Goal: Task Accomplishment & Management: Manage account settings

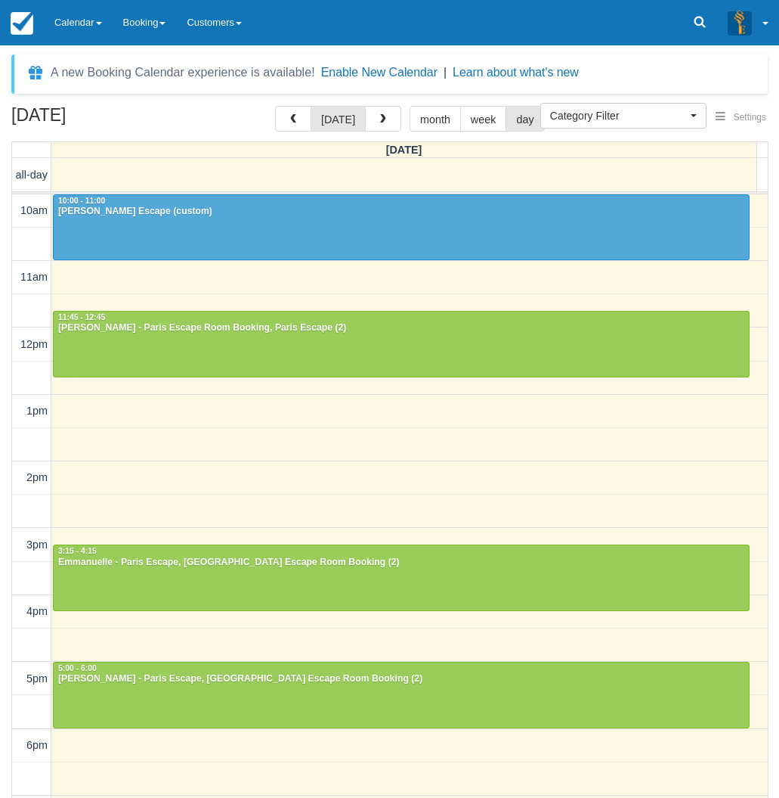
select select
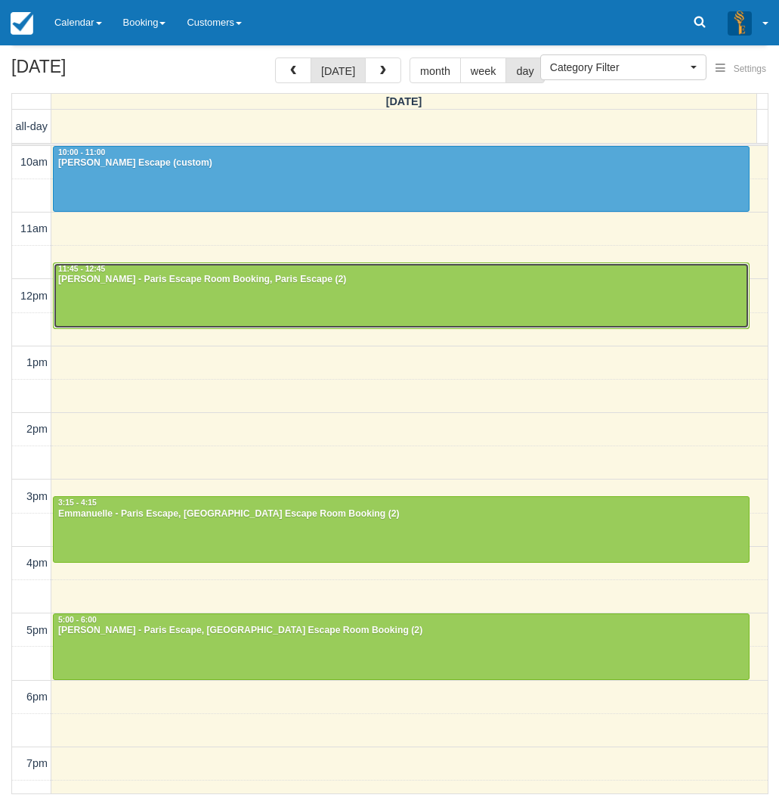
click at [134, 299] on div at bounding box center [401, 295] width 695 height 65
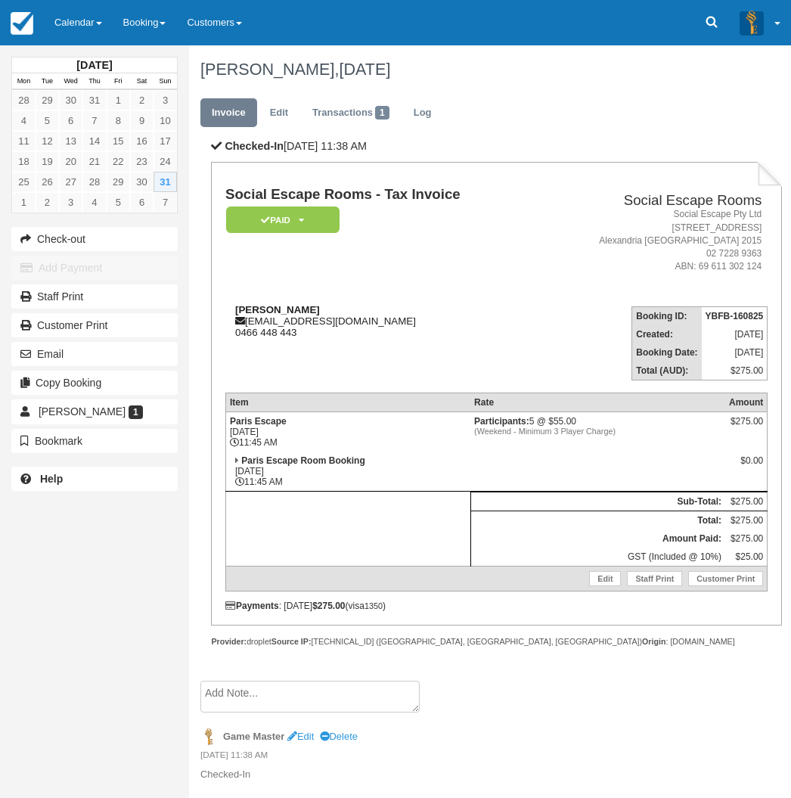
click at [324, 305] on div "Georgina petrolo gpetrolo2017@gmail.com 0466 448 443" at bounding box center [380, 321] width 311 height 34
drag, startPoint x: 321, startPoint y: 308, endPoint x: 231, endPoint y: 310, distance: 90.0
click at [231, 310] on div "Georgina petrolo gpetrolo2017@gmail.com 0466 448 443" at bounding box center [380, 321] width 311 height 34
copy strong "Georgina petrolo"
click at [5, 587] on div "August 2025 Mon Tue Wed Thu Fri Sat Sun 28 29 30 31 1 2 3 4 5 6 7 8 9 10 11 12 …" at bounding box center [94, 399] width 189 height 798
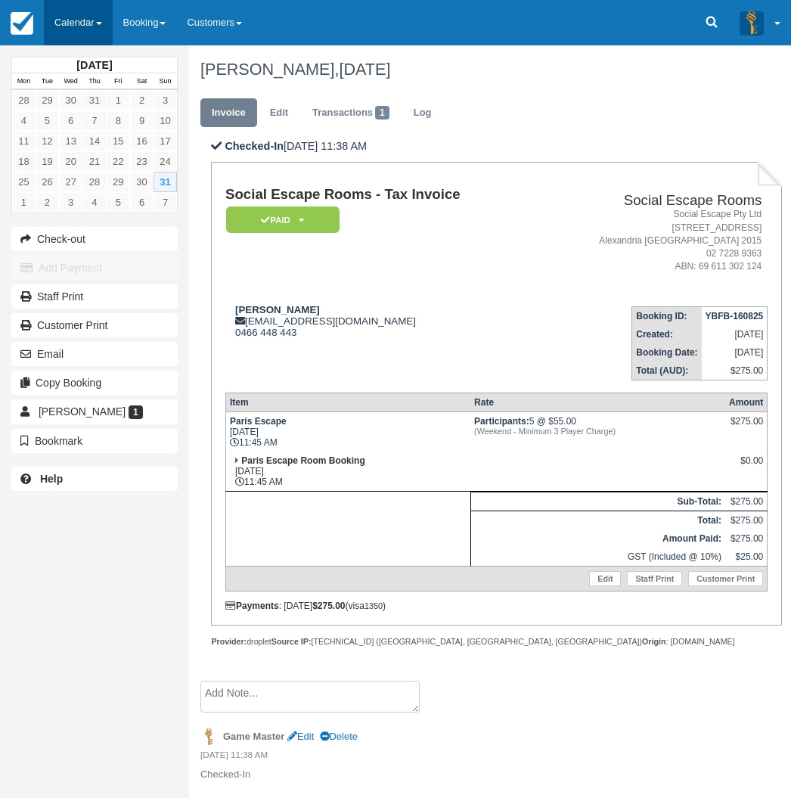
click at [72, 23] on link "Calendar" at bounding box center [78, 22] width 69 height 45
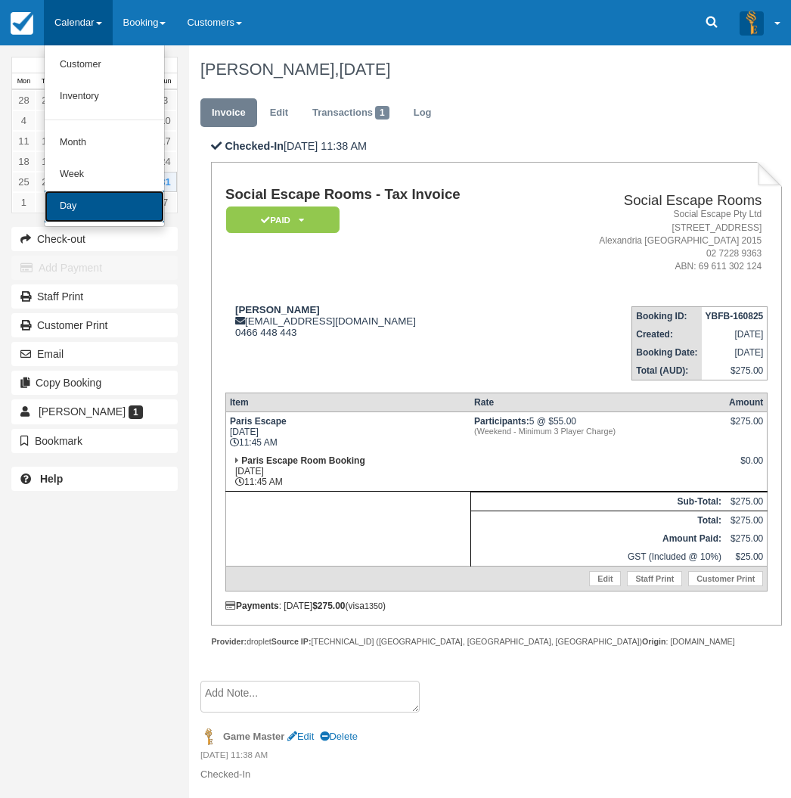
click at [86, 205] on link "Day" at bounding box center [104, 207] width 119 height 32
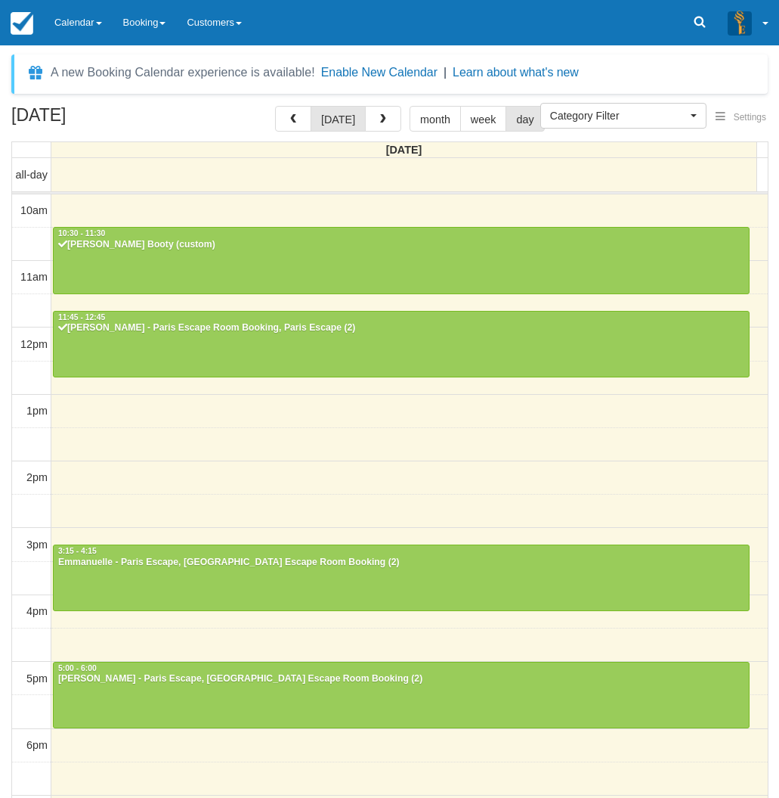
select select
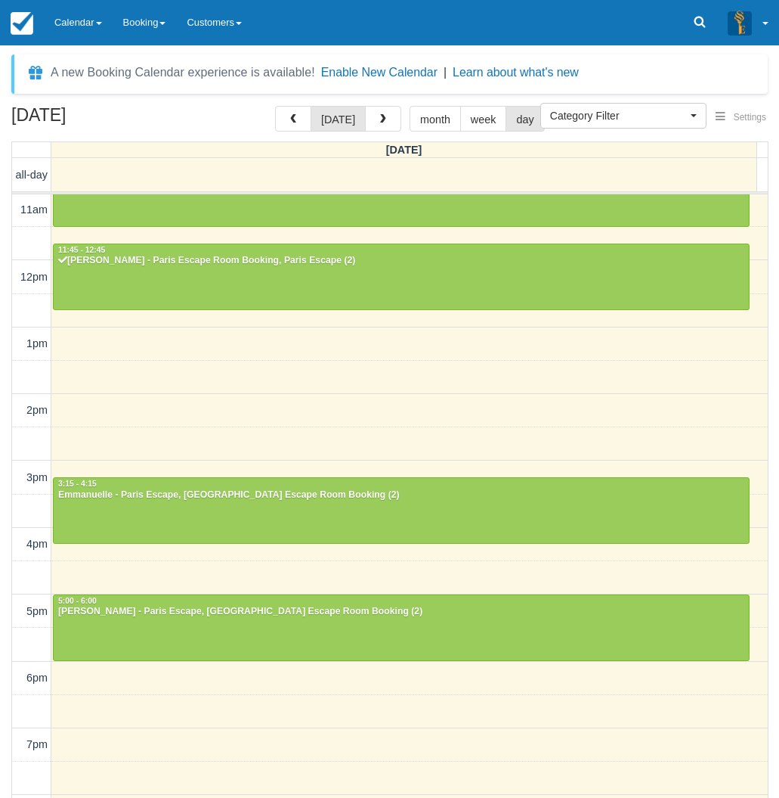
click at [5, 392] on div "August 31, 2025 today month week day Sunday all-day 10am 11am 12pm 1pm 2pm 3pm …" at bounding box center [389, 474] width 779 height 736
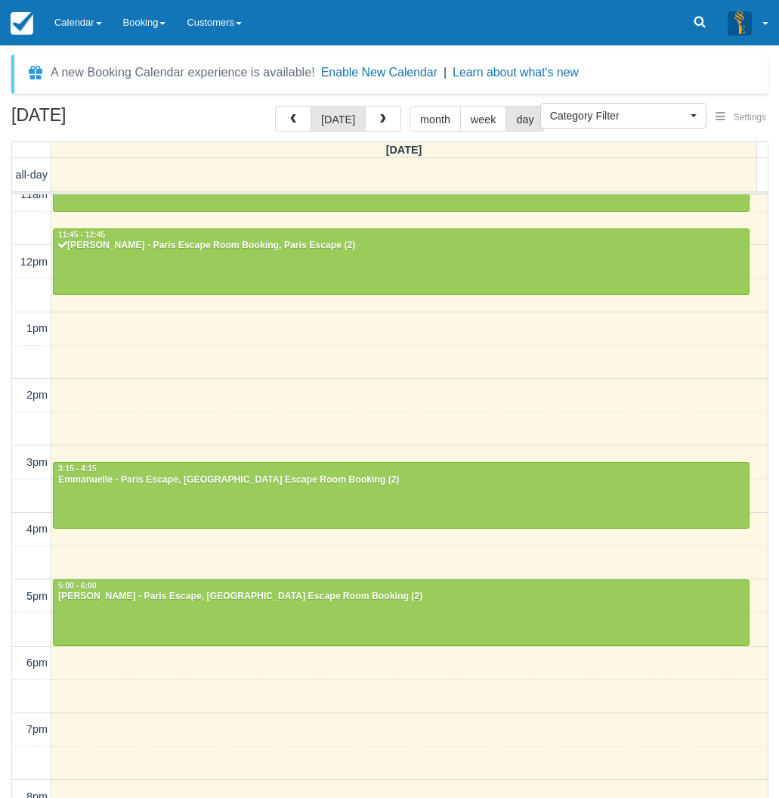
scroll to position [0, 0]
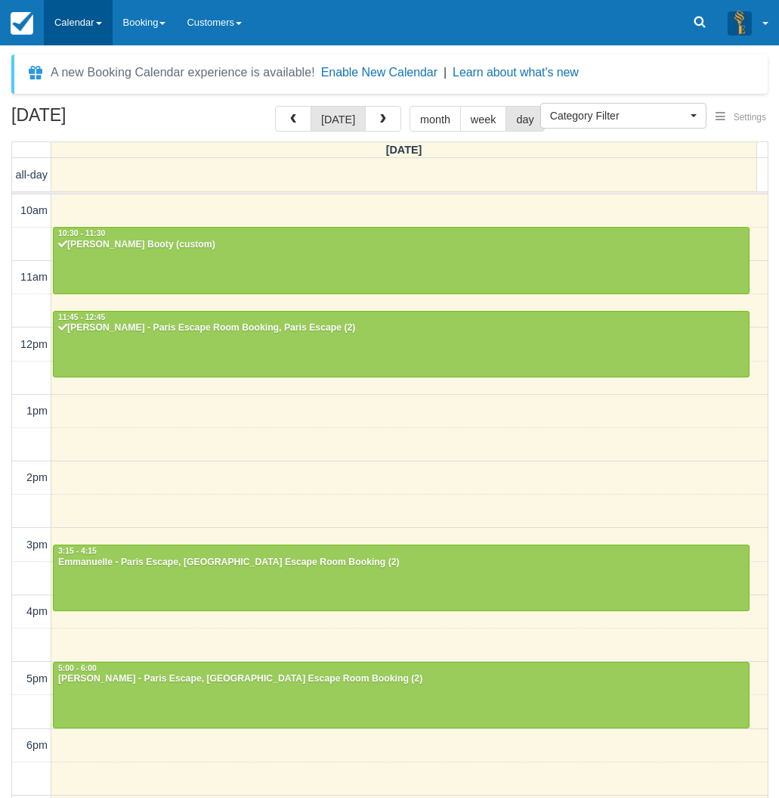
click at [64, 14] on link "Calendar" at bounding box center [78, 22] width 69 height 45
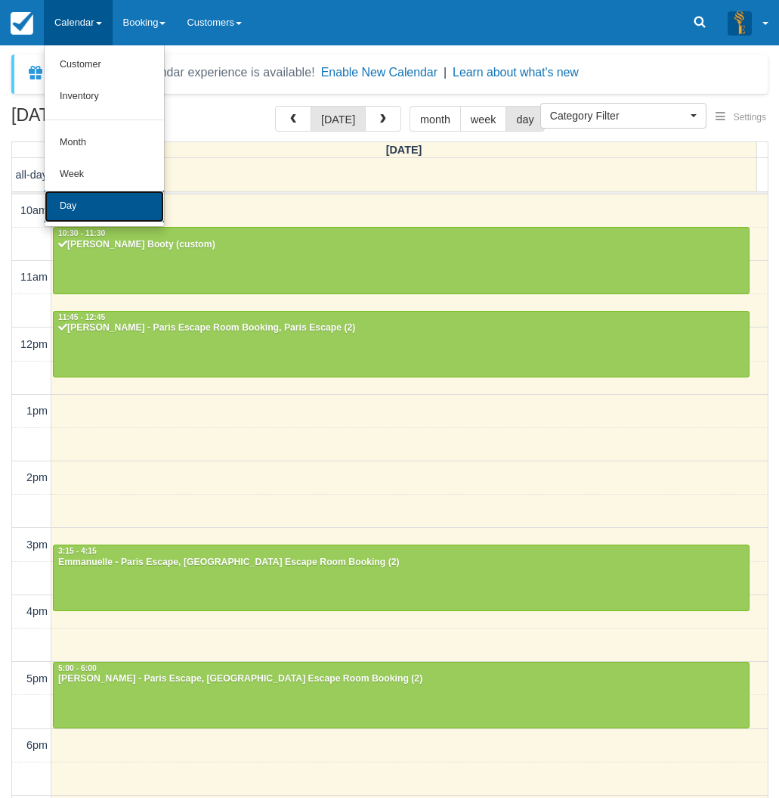
click at [95, 198] on link "Day" at bounding box center [104, 207] width 119 height 32
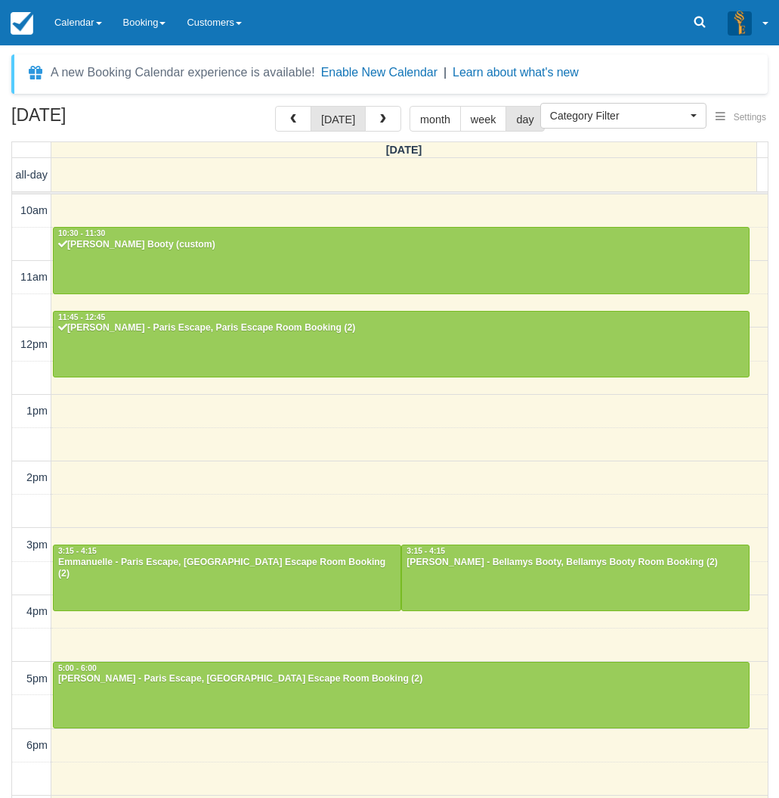
select select
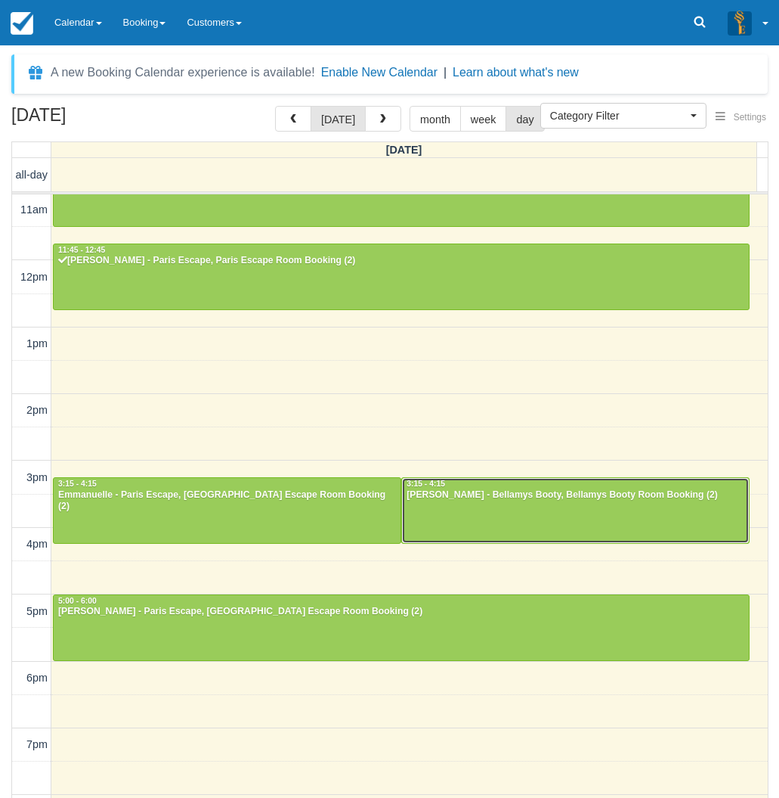
click at [560, 513] on div at bounding box center [575, 510] width 347 height 65
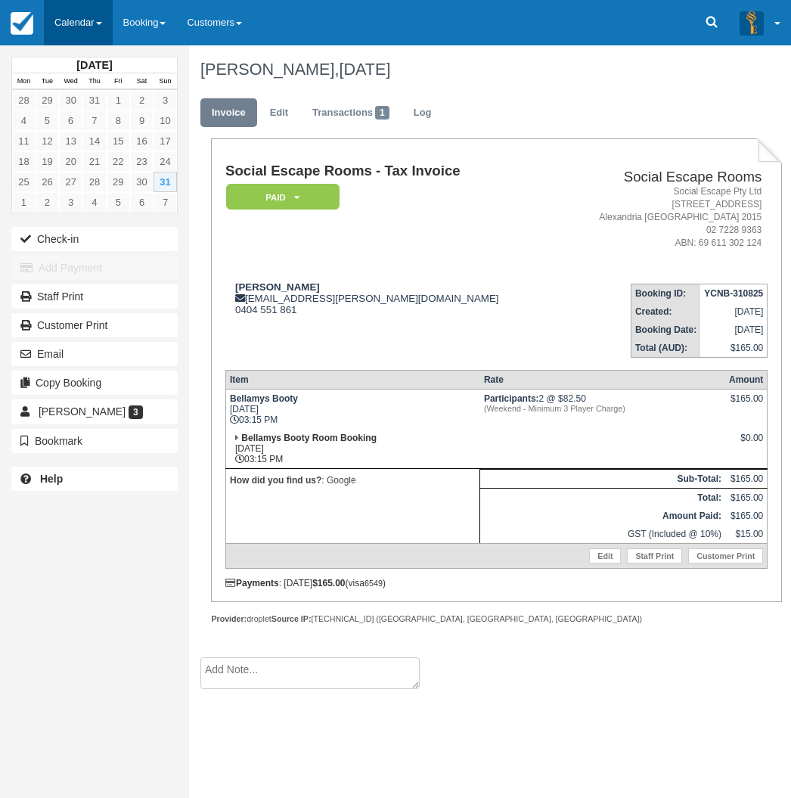
click at [71, 33] on link "Calendar" at bounding box center [78, 22] width 69 height 45
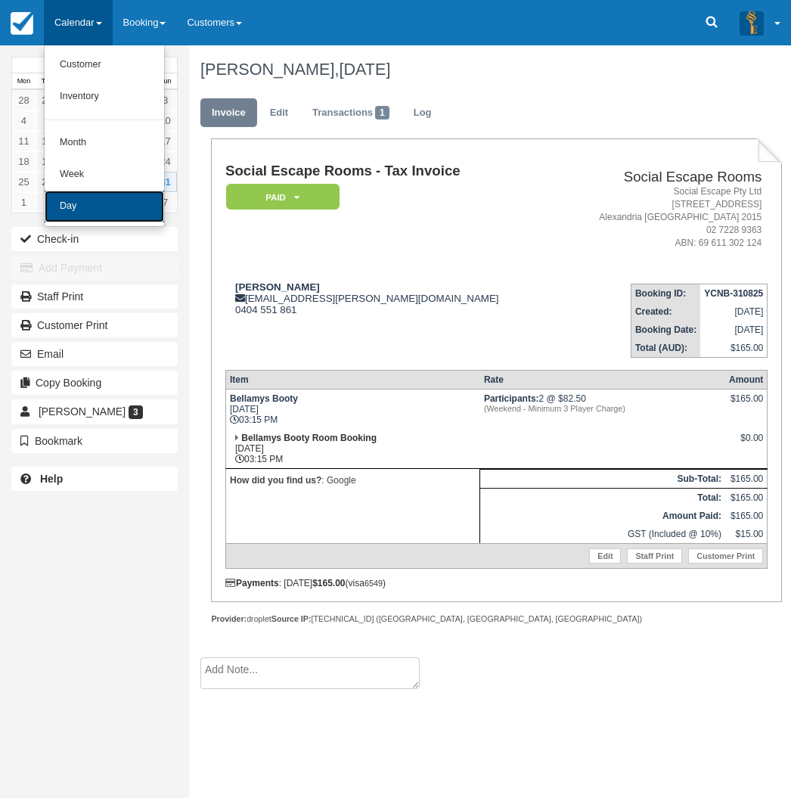
click at [74, 211] on link "Day" at bounding box center [104, 207] width 119 height 32
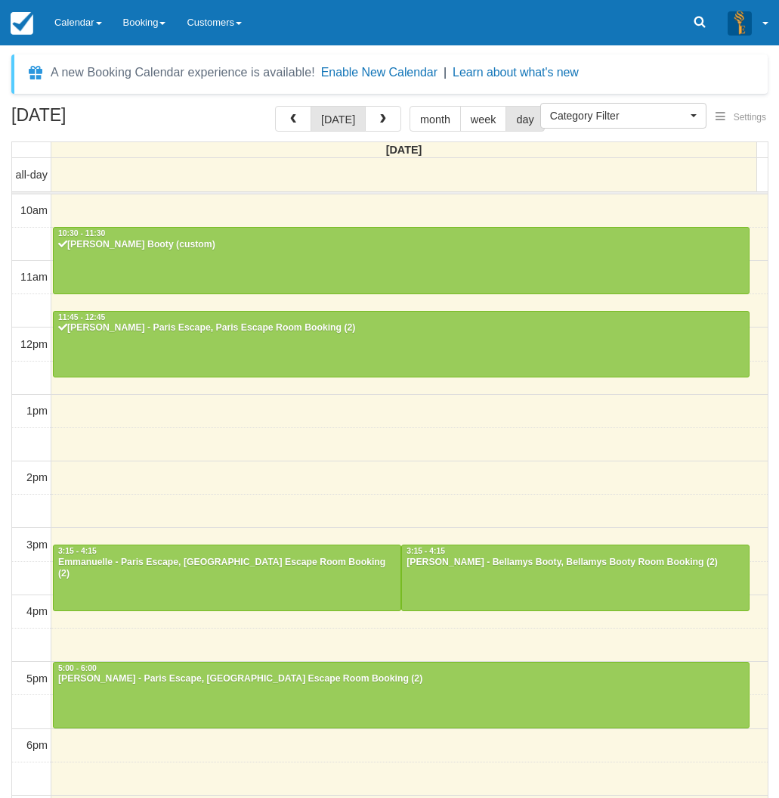
select select
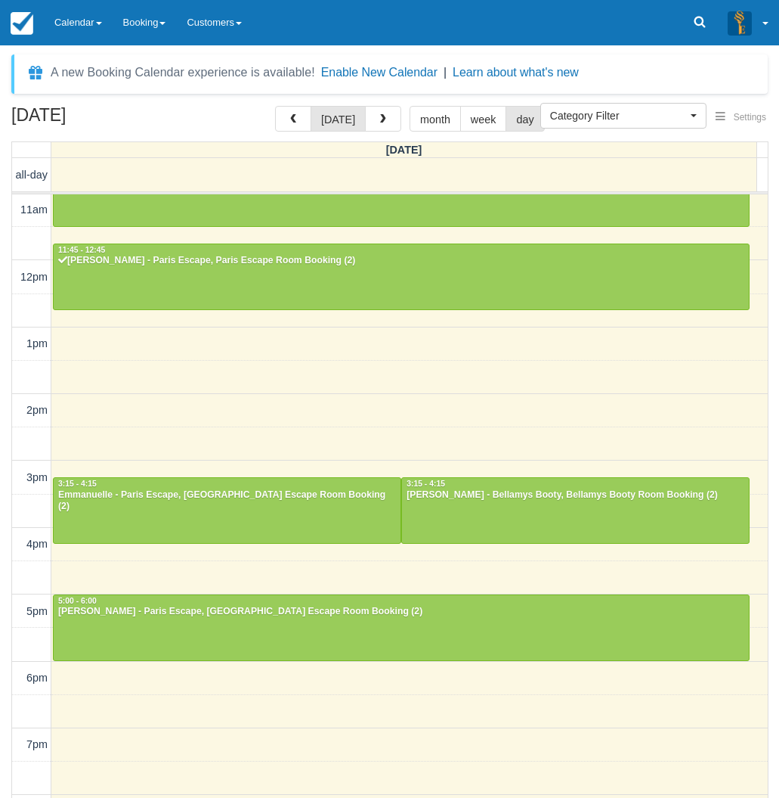
click at [9, 166] on div "August 31, 2025 today month week day Sunday all-day 10am 11am 12pm 1pm 2pm 3pm …" at bounding box center [389, 474] width 779 height 736
click at [183, 524] on div at bounding box center [227, 510] width 347 height 65
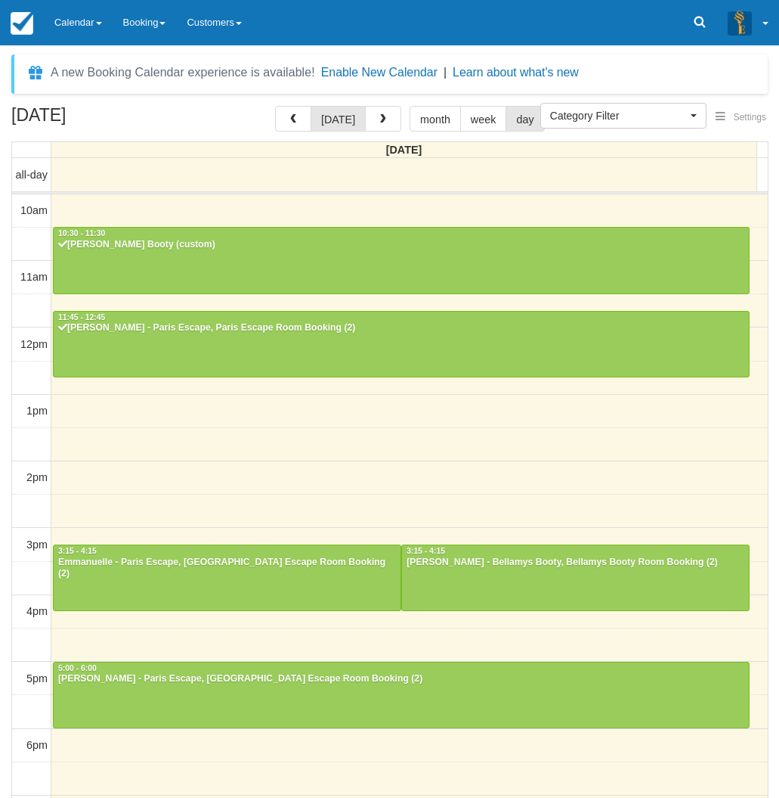
select select
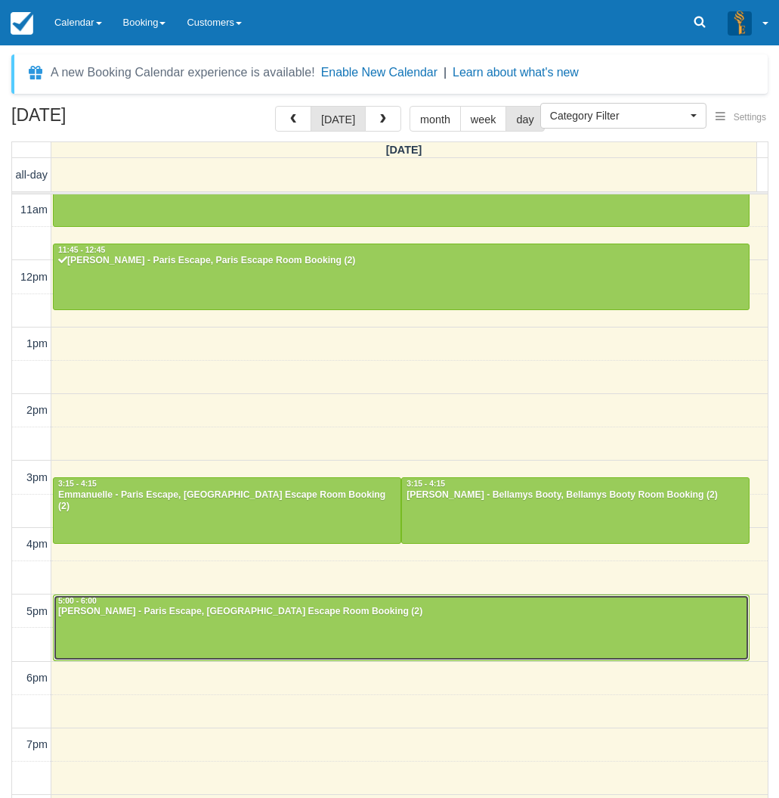
click at [232, 626] on div at bounding box center [401, 627] width 695 height 65
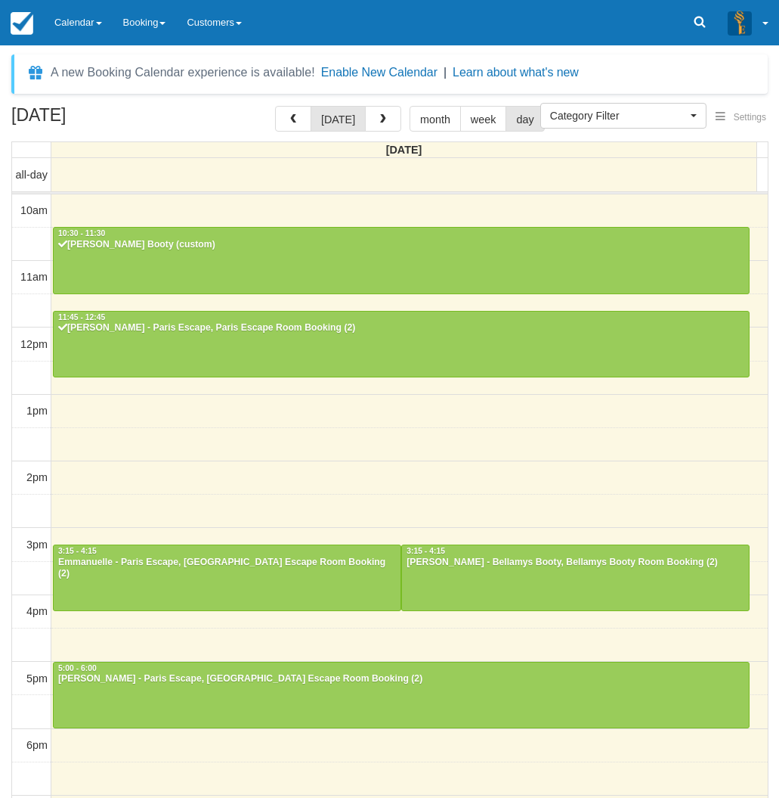
select select
